Goal: Book appointment/travel/reservation

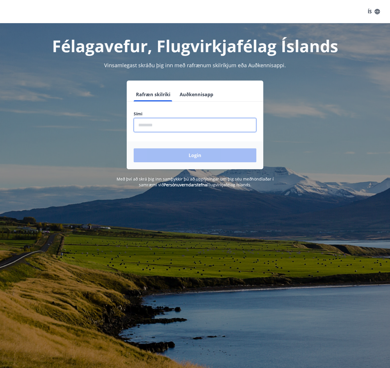
click at [177, 129] on input "phone" at bounding box center [195, 125] width 123 height 14
type input "********"
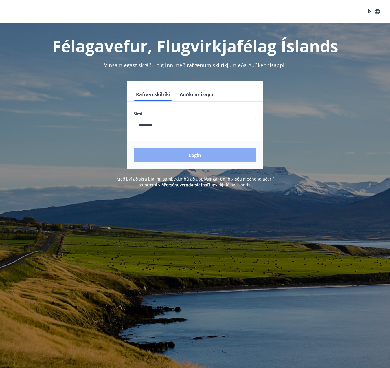
click at [173, 157] on button "Login" at bounding box center [195, 155] width 123 height 14
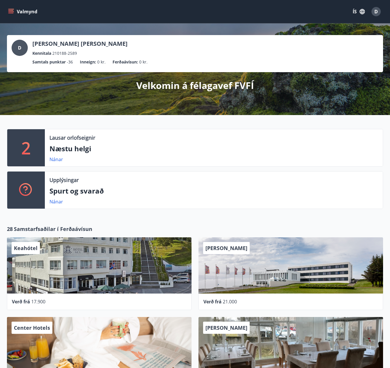
click at [10, 12] on icon "menu" at bounding box center [11, 12] width 6 height 6
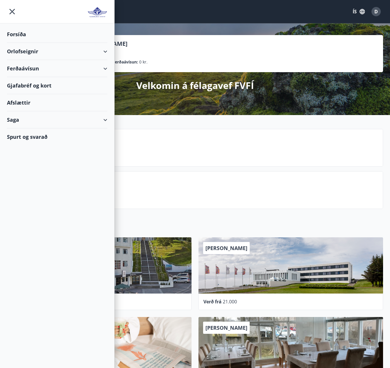
click at [38, 52] on div "Orlofseignir" at bounding box center [57, 51] width 100 height 17
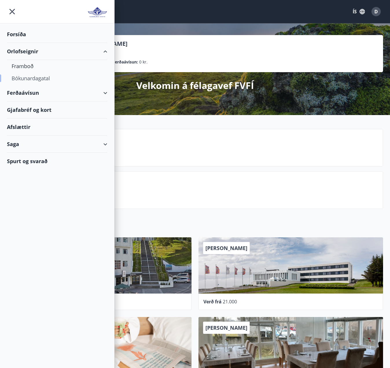
click at [32, 81] on div "Bókunardagatal" at bounding box center [57, 78] width 91 height 12
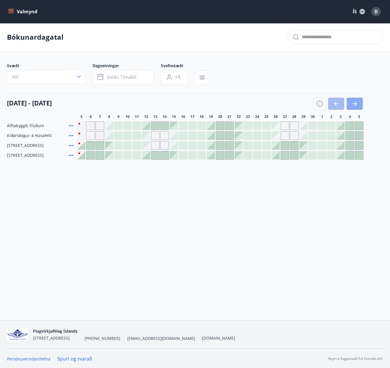
click at [353, 105] on icon "button" at bounding box center [355, 103] width 7 height 7
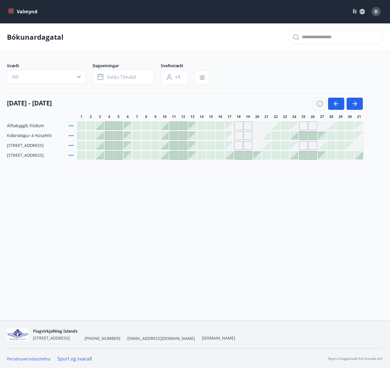
click at [361, 156] on div at bounding box center [359, 155] width 8 height 8
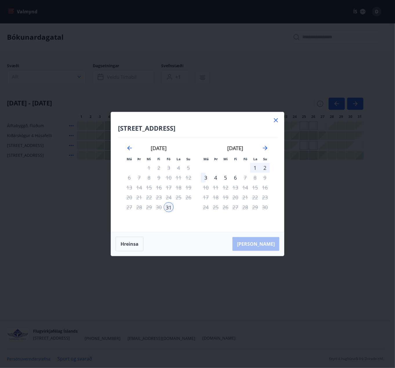
click at [264, 166] on div "2" at bounding box center [265, 168] width 10 height 10
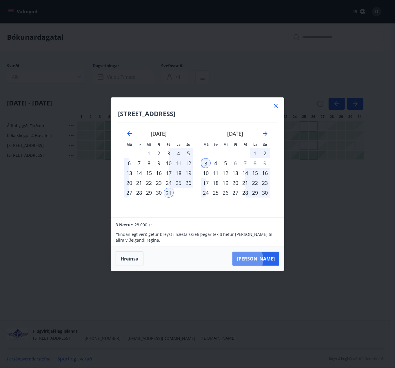
click at [263, 259] on button "Taka Frá" at bounding box center [255, 259] width 47 height 14
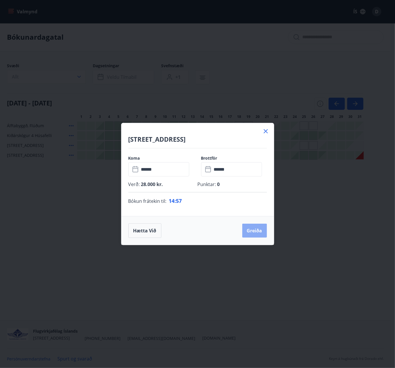
click at [258, 230] on button "Greiða" at bounding box center [254, 231] width 25 height 14
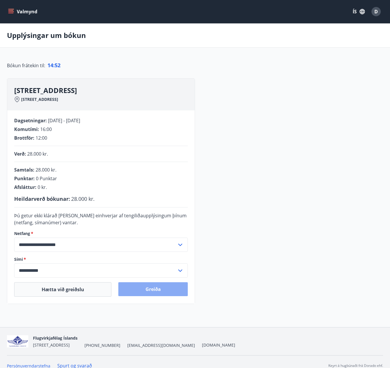
click at [155, 288] on button "Greiða" at bounding box center [153, 289] width 70 height 14
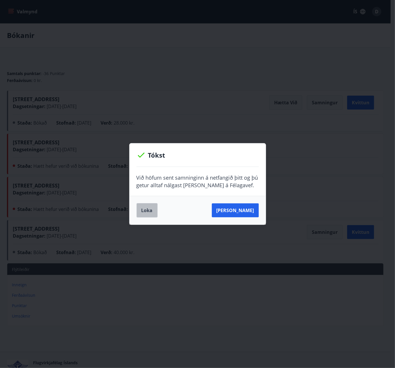
click at [141, 211] on button "Loka" at bounding box center [146, 210] width 21 height 14
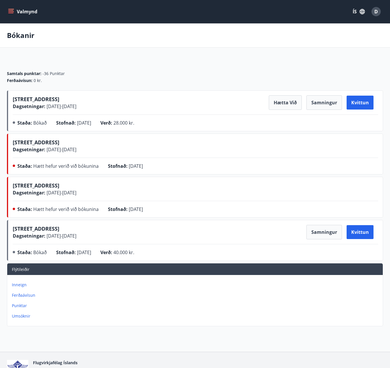
click at [287, 73] on div "Samtals punktar : -36 Punktar" at bounding box center [195, 74] width 376 height 6
click at [361, 103] on button "Kvittun" at bounding box center [360, 103] width 27 height 14
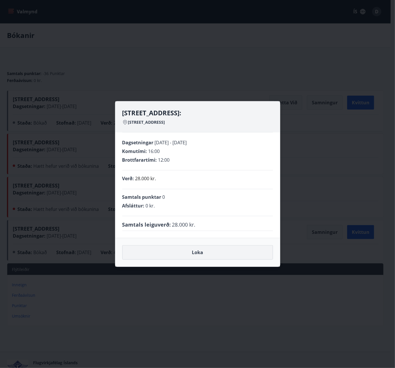
click at [213, 255] on button "Loka" at bounding box center [197, 252] width 151 height 14
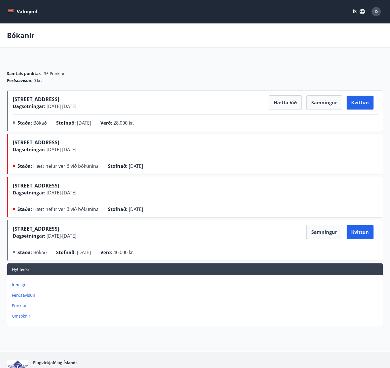
click at [11, 10] on icon "menu" at bounding box center [11, 12] width 6 height 6
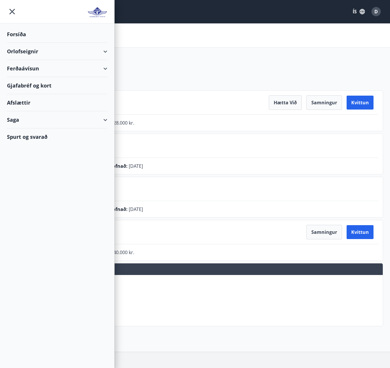
click at [42, 52] on div "Orlofseignir" at bounding box center [57, 51] width 100 height 17
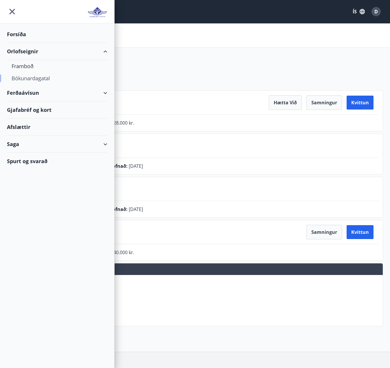
click at [38, 77] on div "Bókunardagatal" at bounding box center [57, 78] width 91 height 12
